Goal: Information Seeking & Learning: Learn about a topic

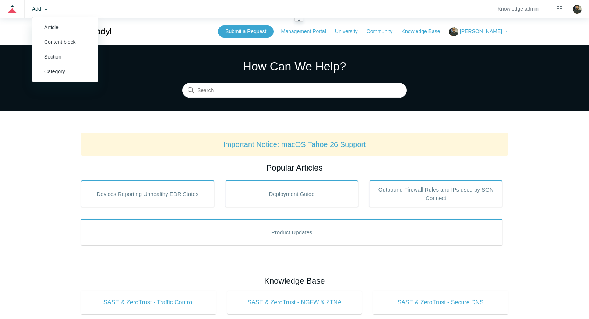
click at [43, 8] on zd-hc-trigger "Add" at bounding box center [39, 9] width 15 height 4
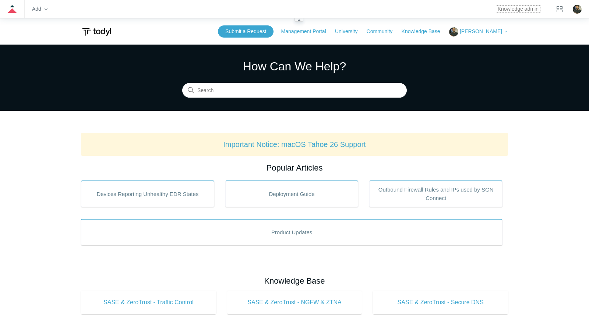
click at [523, 11] on link "Knowledge admin" at bounding box center [518, 9] width 41 height 4
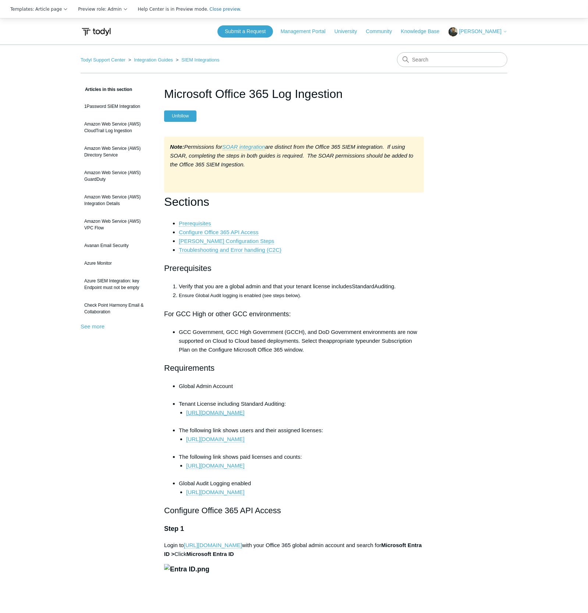
drag, startPoint x: 297, startPoint y: 414, endPoint x: 274, endPoint y: 217, distance: 199.0
click at [244, 414] on link "https://learn.microsoft.com/en-us/purview/audit-solutions-overview" at bounding box center [215, 412] width 58 height 7
click at [244, 441] on link "https://portal.office.com/Adminportal/Home/#/users" at bounding box center [215, 439] width 58 height 7
click at [244, 440] on link "https://portal.office.com/Adminportal/Home/#/users" at bounding box center [215, 439] width 58 height 7
click at [244, 442] on link "https://portal.office.com/Adminportal/Home/#/users" at bounding box center [215, 439] width 58 height 7
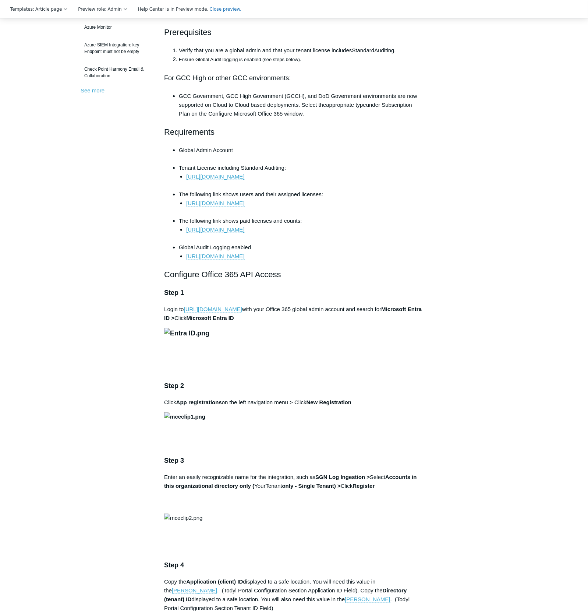
scroll to position [309, 0]
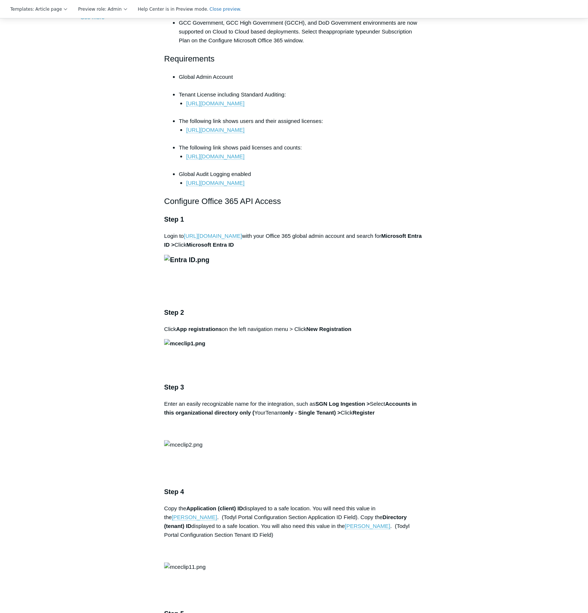
click at [213, 239] on link "https://portal.azure.com" at bounding box center [213, 236] width 58 height 7
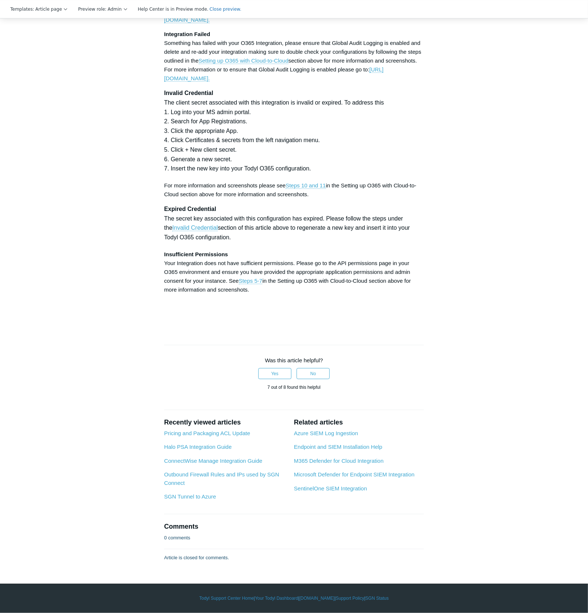
scroll to position [3284, 0]
click at [273, 23] on link "https://docs.microsoft.com/en-us/microsoft-365/compliance/turn-audit-log-search…" at bounding box center [273, 15] width 219 height 15
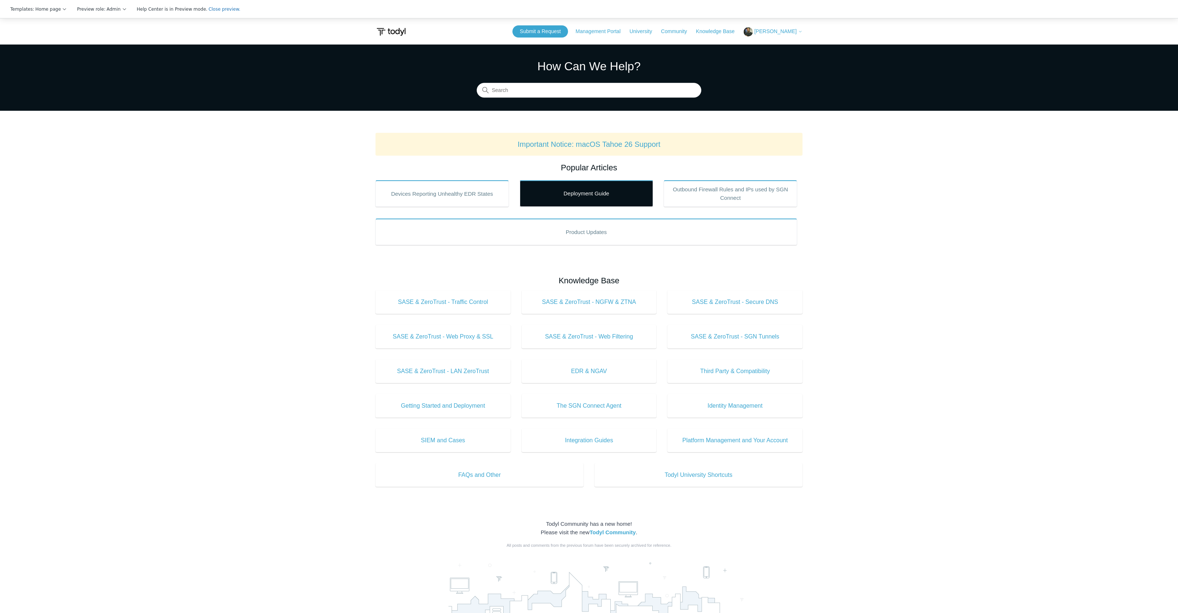
click at [580, 200] on link "Deployment Guide" at bounding box center [586, 193] width 133 height 26
click at [565, 88] on input "Search" at bounding box center [589, 90] width 224 height 15
type input "support"
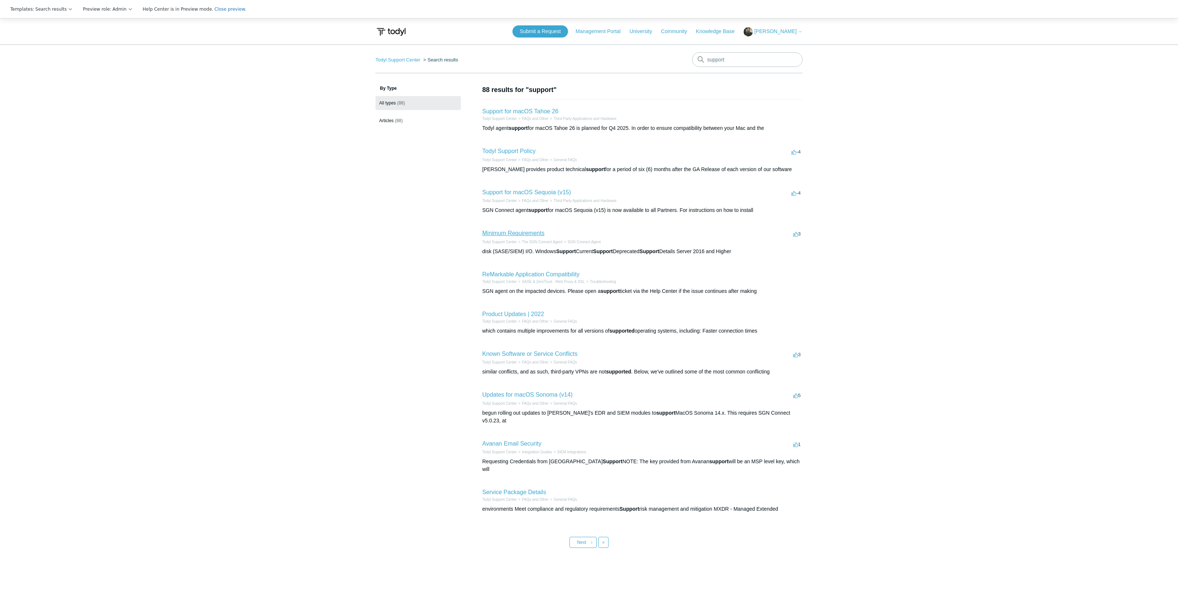
click at [525, 231] on link "Minimum Requirements" at bounding box center [513, 233] width 62 height 6
